Goal: Use online tool/utility: Utilize a website feature to perform a specific function

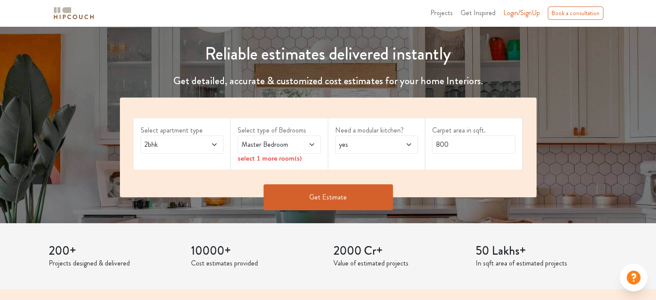
scroll to position [129, 0]
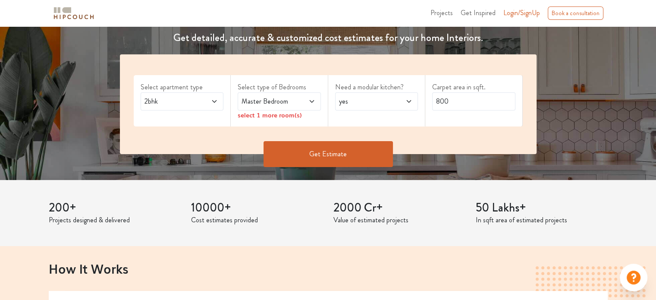
click at [212, 96] on span at bounding box center [208, 101] width 19 height 10
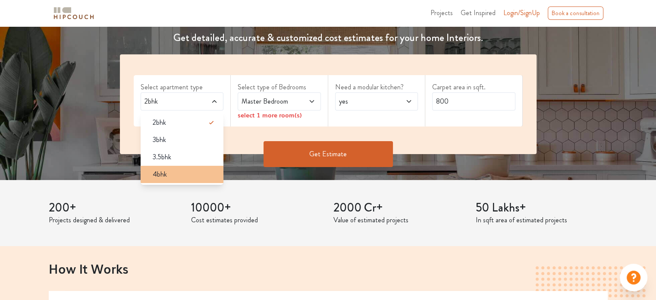
click at [198, 177] on div "4bhk" at bounding box center [185, 174] width 78 height 10
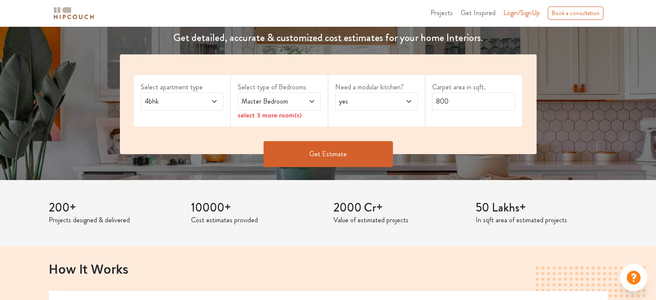
click at [297, 99] on span at bounding box center [305, 101] width 19 height 10
click at [333, 114] on div "Need a modular kitchen? yes" at bounding box center [376, 100] width 97 height 51
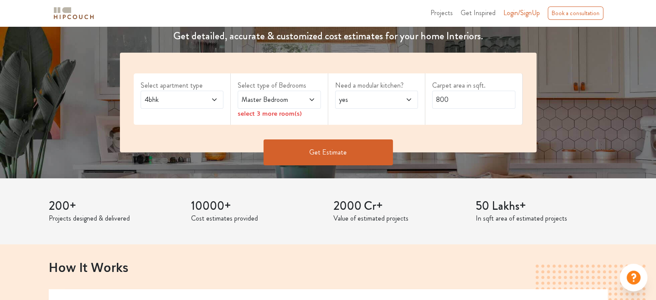
scroll to position [86, 0]
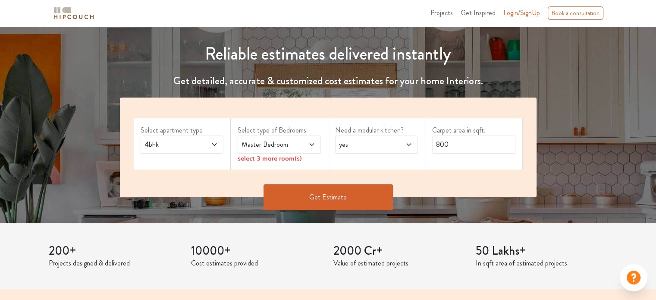
click at [307, 147] on span at bounding box center [305, 144] width 19 height 10
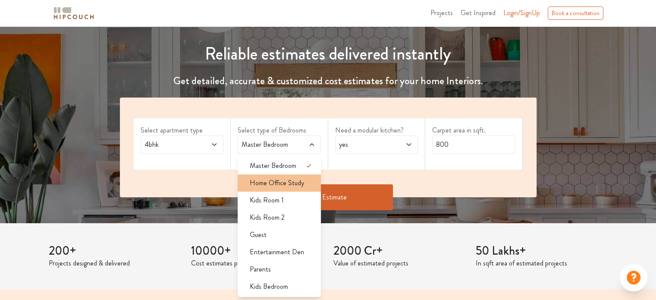
scroll to position [129, 0]
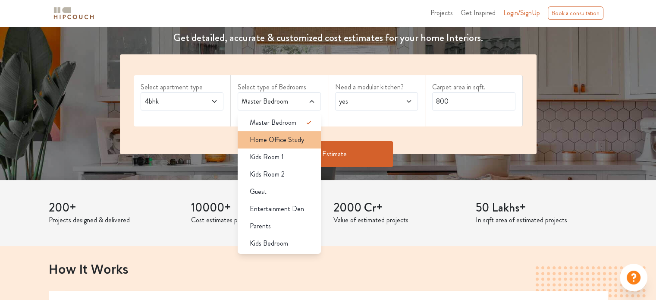
click at [290, 144] on span "Home Office Study" at bounding box center [277, 140] width 54 height 10
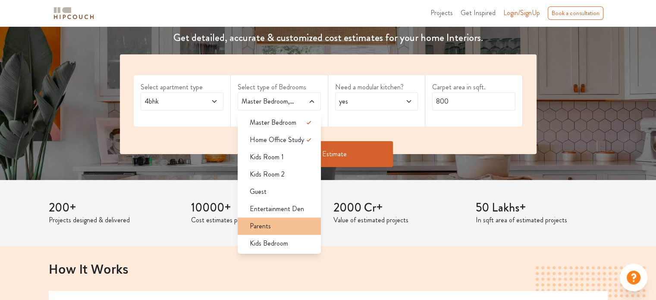
click at [286, 226] on div "Parents" at bounding box center [282, 226] width 78 height 10
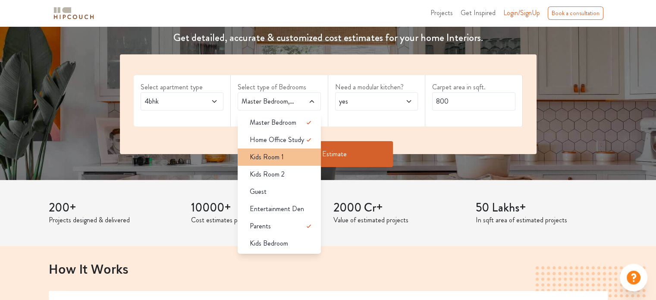
click at [301, 158] on div "Kids Room 1" at bounding box center [282, 157] width 78 height 10
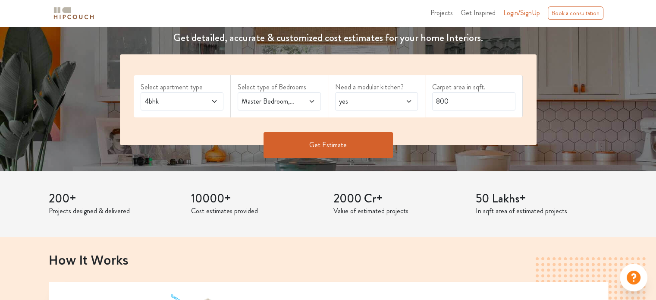
click at [328, 141] on button "Get Estimate" at bounding box center [328, 145] width 129 height 26
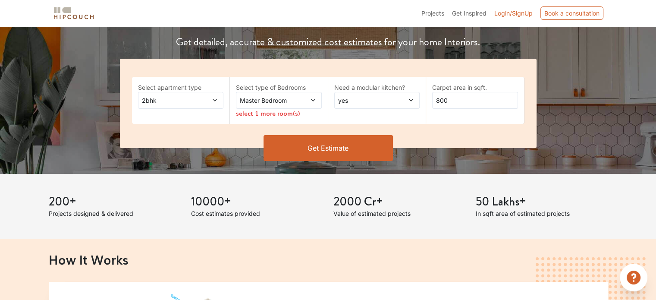
scroll to position [129, 0]
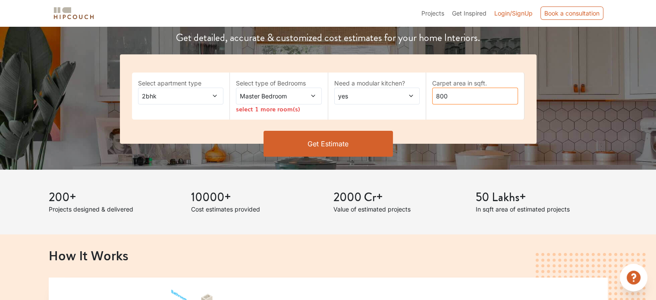
click at [457, 99] on input "800" at bounding box center [475, 96] width 86 height 17
type input "8"
type input "2379"
click at [372, 147] on button "Get Estimate" at bounding box center [328, 144] width 129 height 26
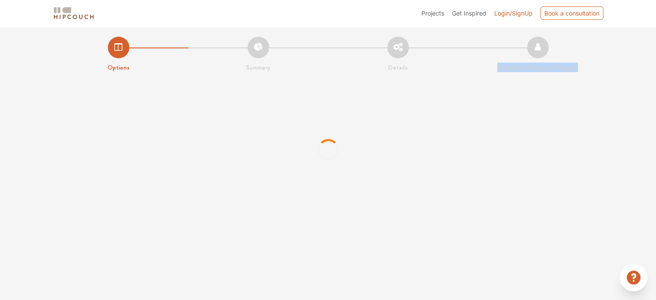
click at [375, 144] on div at bounding box center [328, 149] width 656 height 129
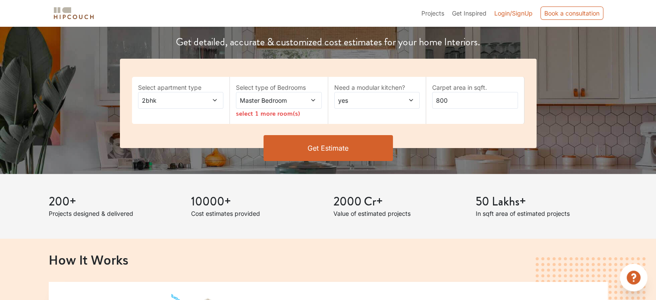
scroll to position [129, 0]
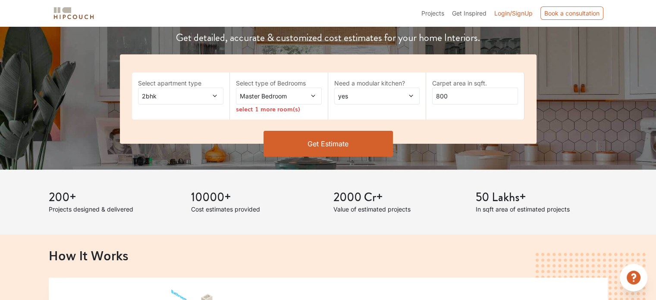
click at [297, 95] on span at bounding box center [305, 95] width 19 height 9
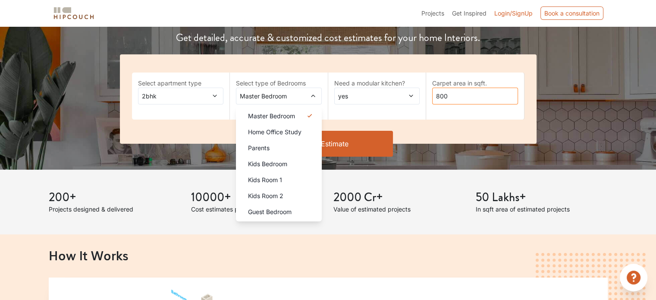
click at [452, 97] on input "800" at bounding box center [475, 96] width 86 height 17
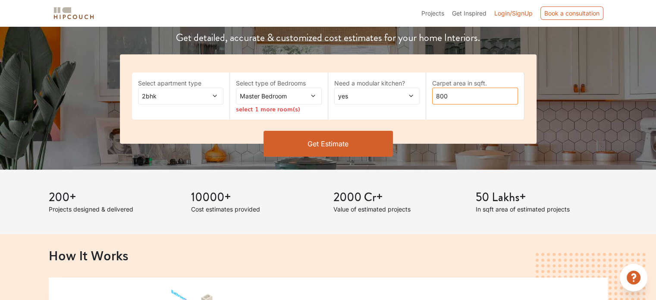
click at [452, 97] on input "800" at bounding box center [475, 96] width 86 height 17
type input "2279"
click at [314, 97] on icon at bounding box center [313, 96] width 6 height 6
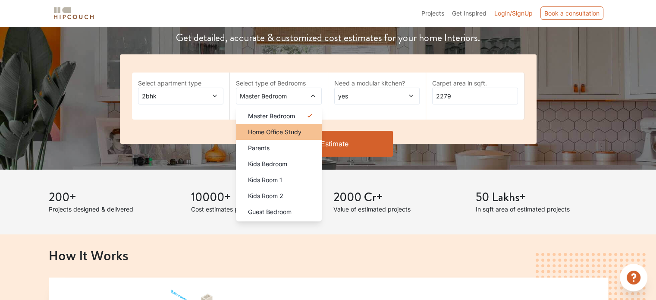
click at [305, 134] on div "Home Office Study" at bounding box center [281, 131] width 81 height 9
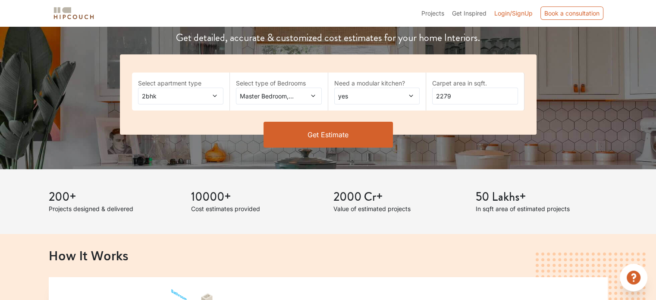
click at [196, 97] on span "2bhk" at bounding box center [169, 95] width 58 height 9
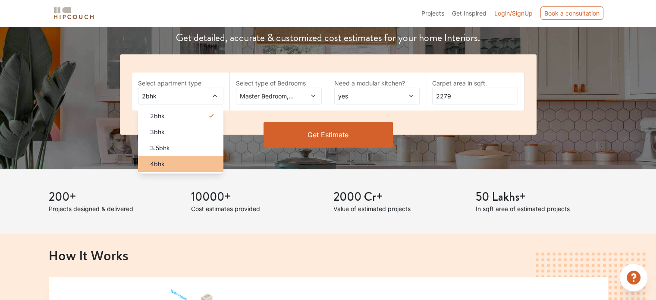
click at [198, 160] on div "4bhk" at bounding box center [183, 163] width 81 height 9
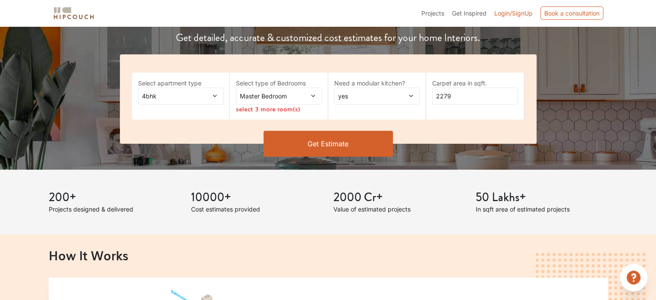
click at [304, 94] on span at bounding box center [305, 95] width 19 height 9
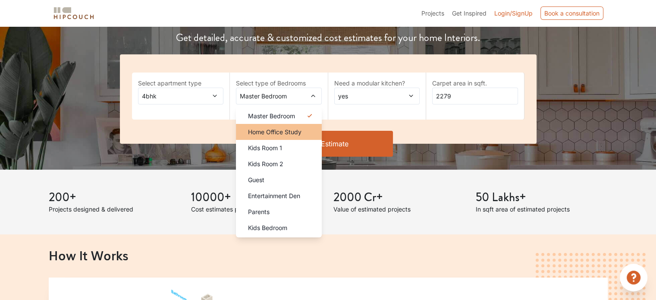
click at [299, 134] on span "Home Office Study" at bounding box center [274, 131] width 53 height 9
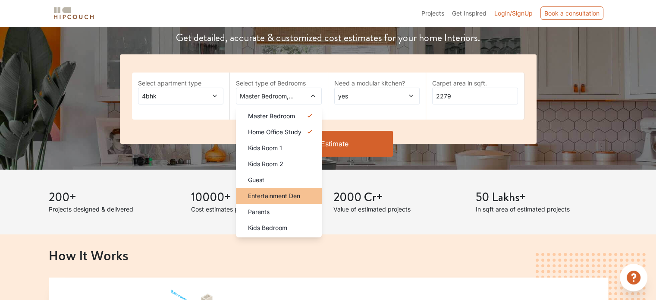
click at [283, 196] on span "Entertainment Den" at bounding box center [274, 195] width 52 height 9
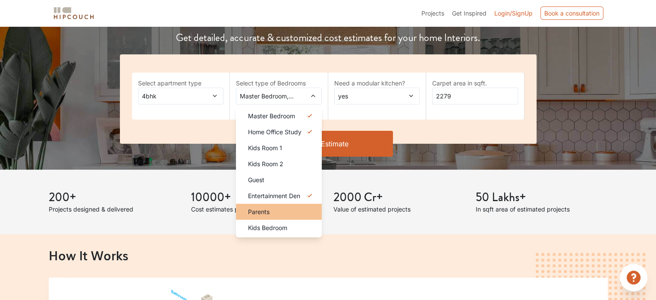
click at [287, 207] on div "Parents" at bounding box center [281, 211] width 81 height 9
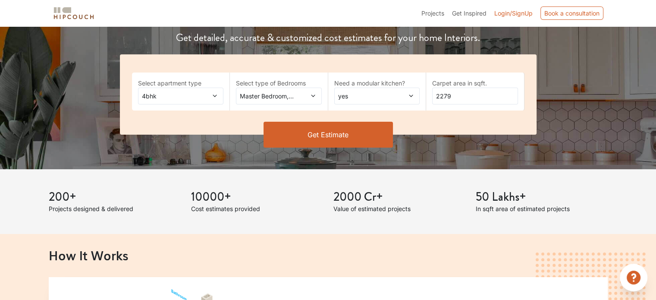
click at [326, 141] on button "Get Estimate" at bounding box center [328, 135] width 129 height 26
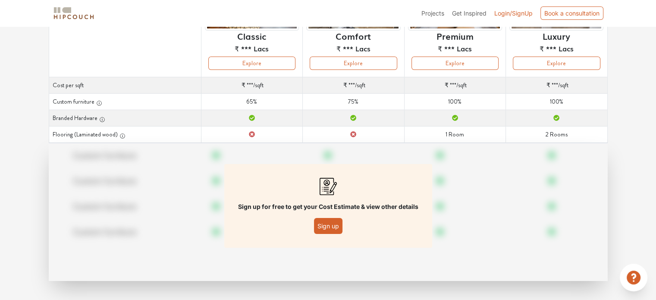
scroll to position [124, 0]
